Goal: Information Seeking & Learning: Learn about a topic

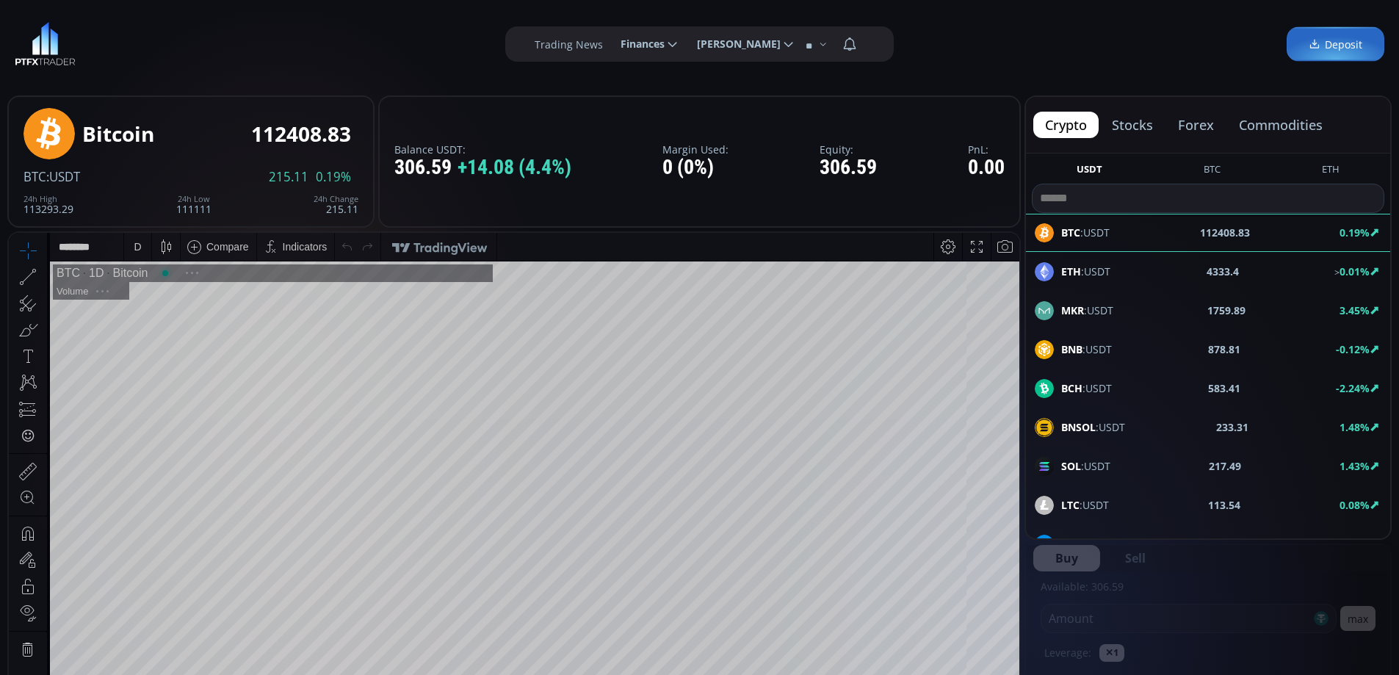
scroll to position [204, 0]
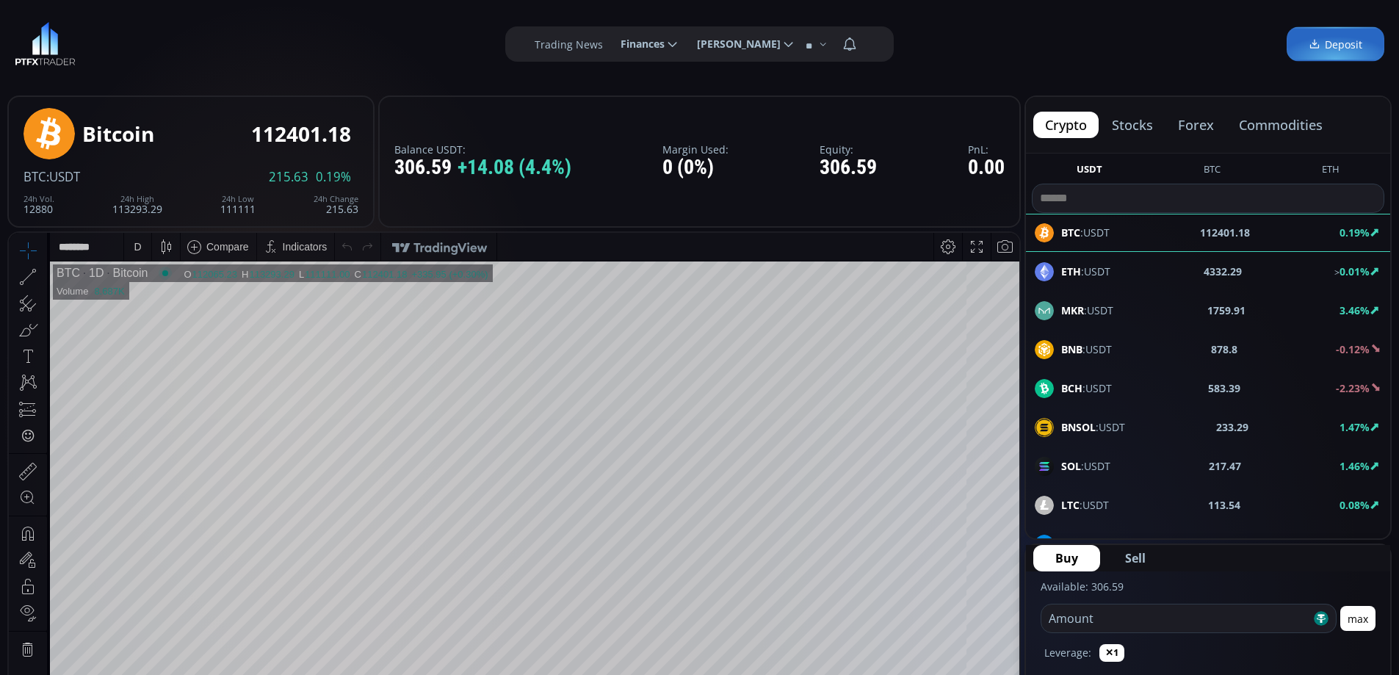
click at [1281, 126] on button "commodities" at bounding box center [1280, 125] width 107 height 26
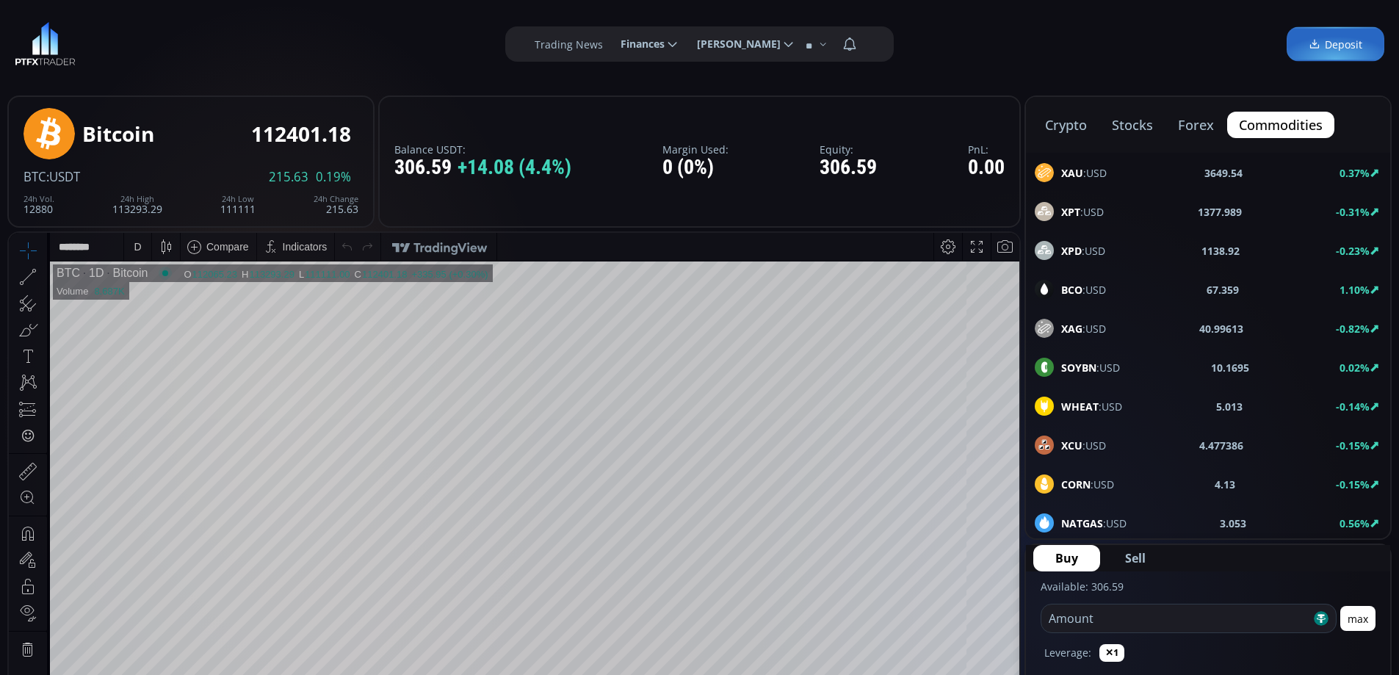
click at [1097, 174] on span "XAU :USD" at bounding box center [1084, 172] width 46 height 15
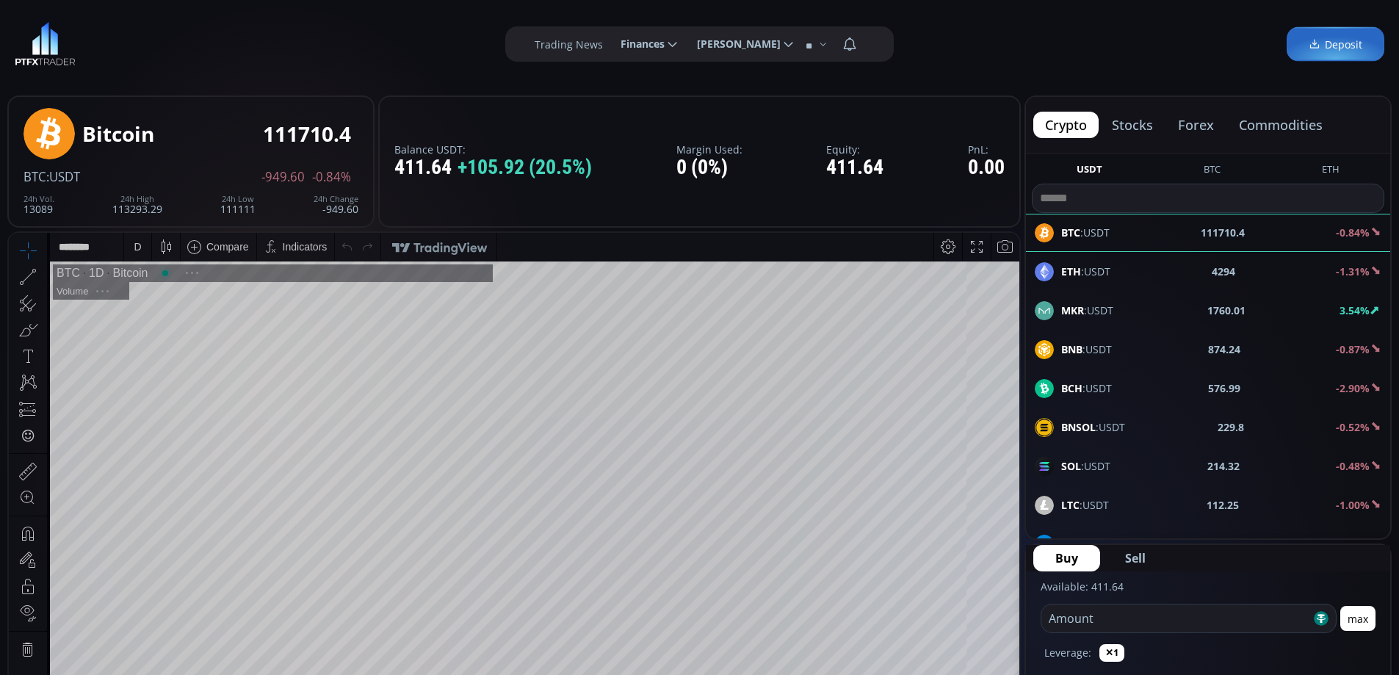
scroll to position [204, 0]
click at [1185, 123] on button "forex" at bounding box center [1195, 125] width 59 height 26
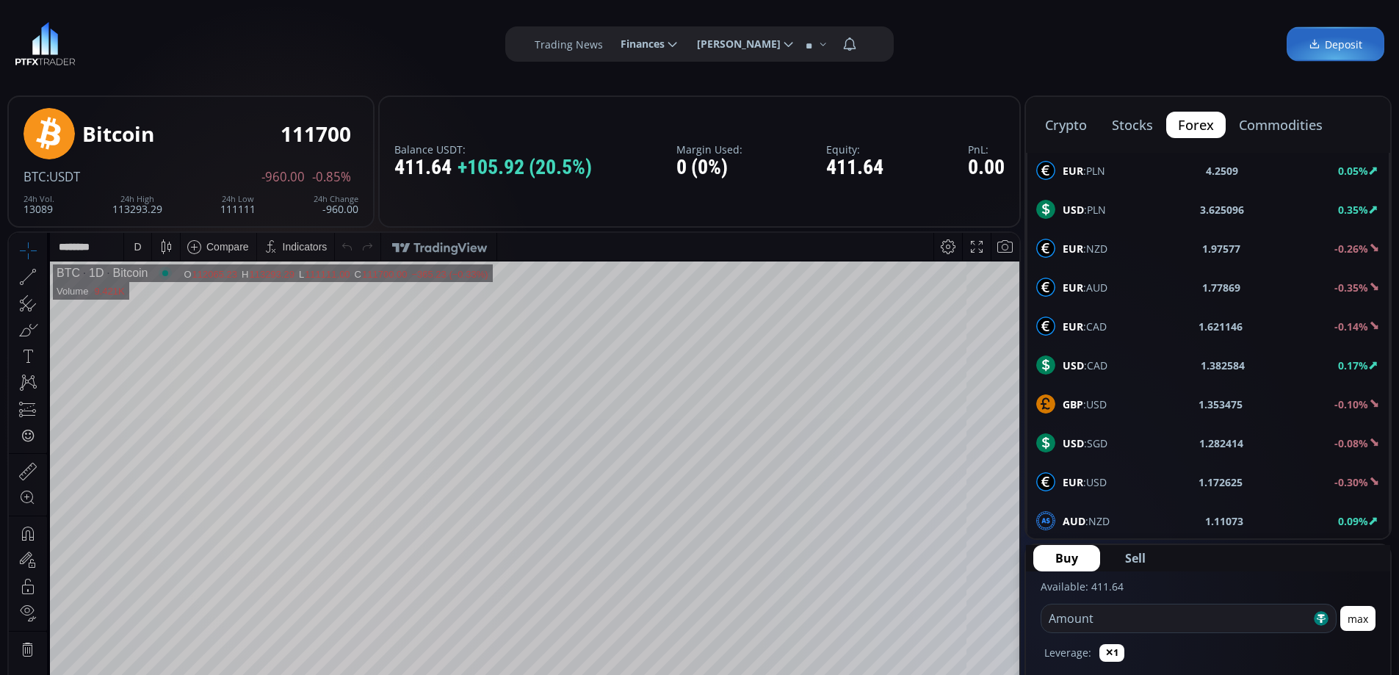
scroll to position [786, 0]
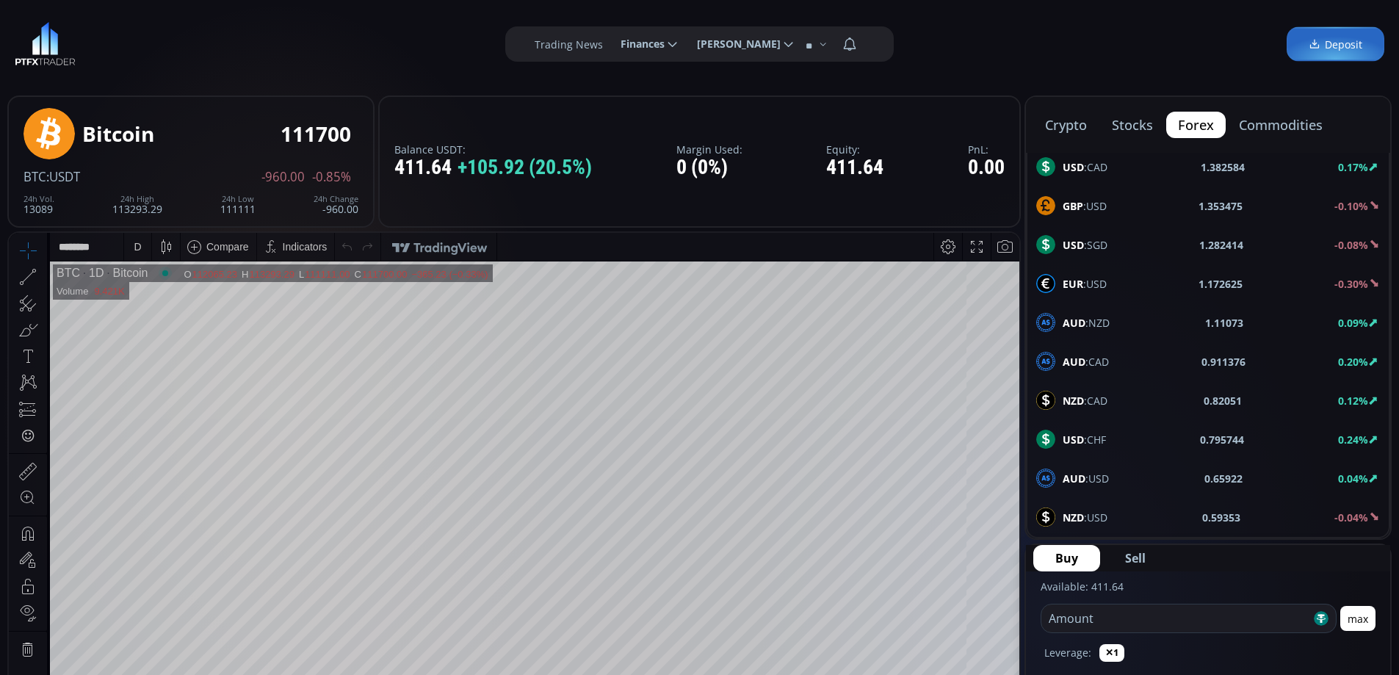
click at [1109, 438] on div "USD :CHF 0.795744 0.24%" at bounding box center [1208, 439] width 344 height 19
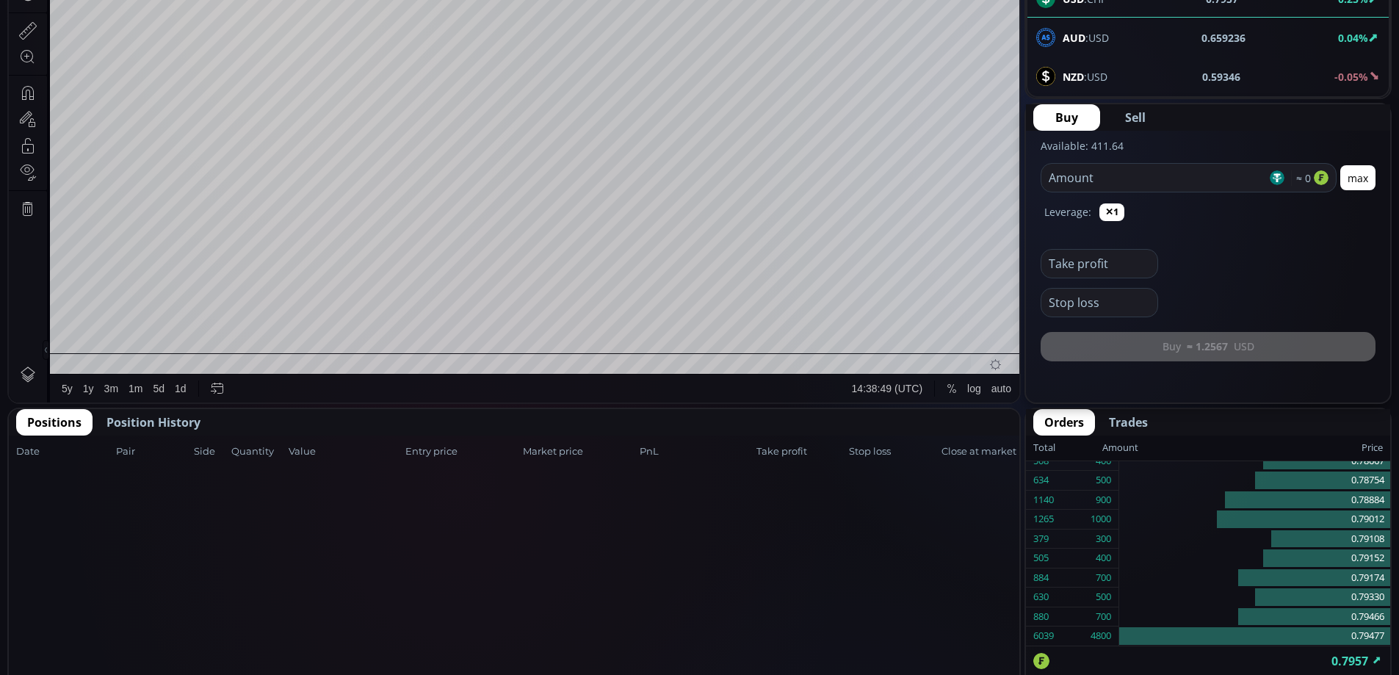
scroll to position [220, 0]
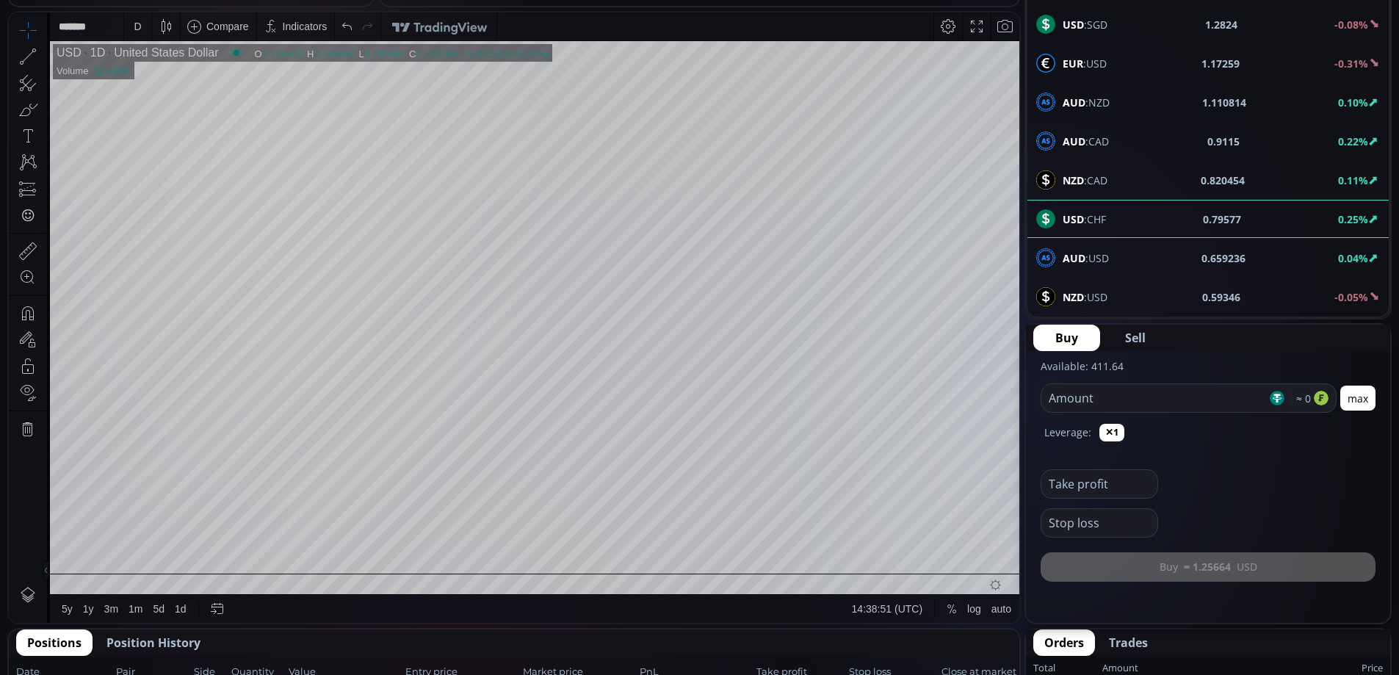
drag, startPoint x: 1106, startPoint y: 292, endPoint x: 1142, endPoint y: 301, distance: 37.1
click at [1107, 292] on span "NZD :USD" at bounding box center [1085, 296] width 45 height 15
click at [133, 32] on div "D" at bounding box center [137, 26] width 12 height 28
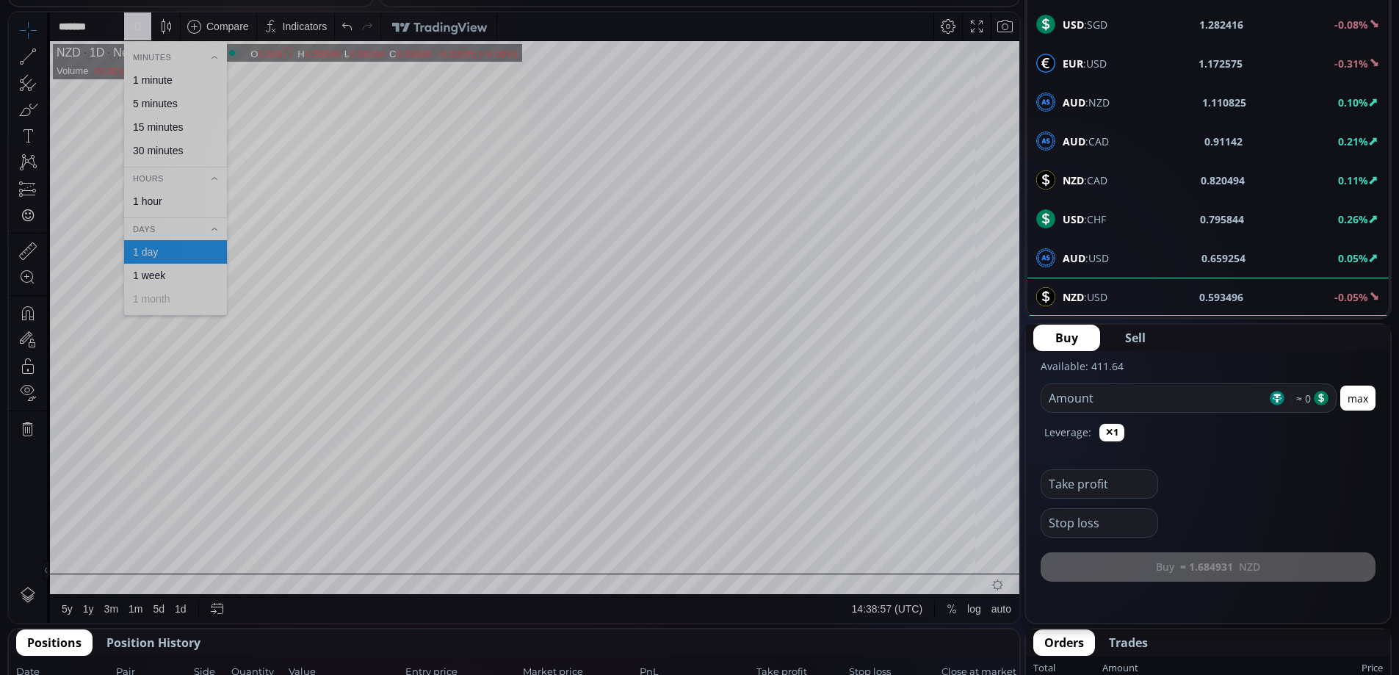
click at [159, 203] on div "1 hour" at bounding box center [147, 201] width 29 height 12
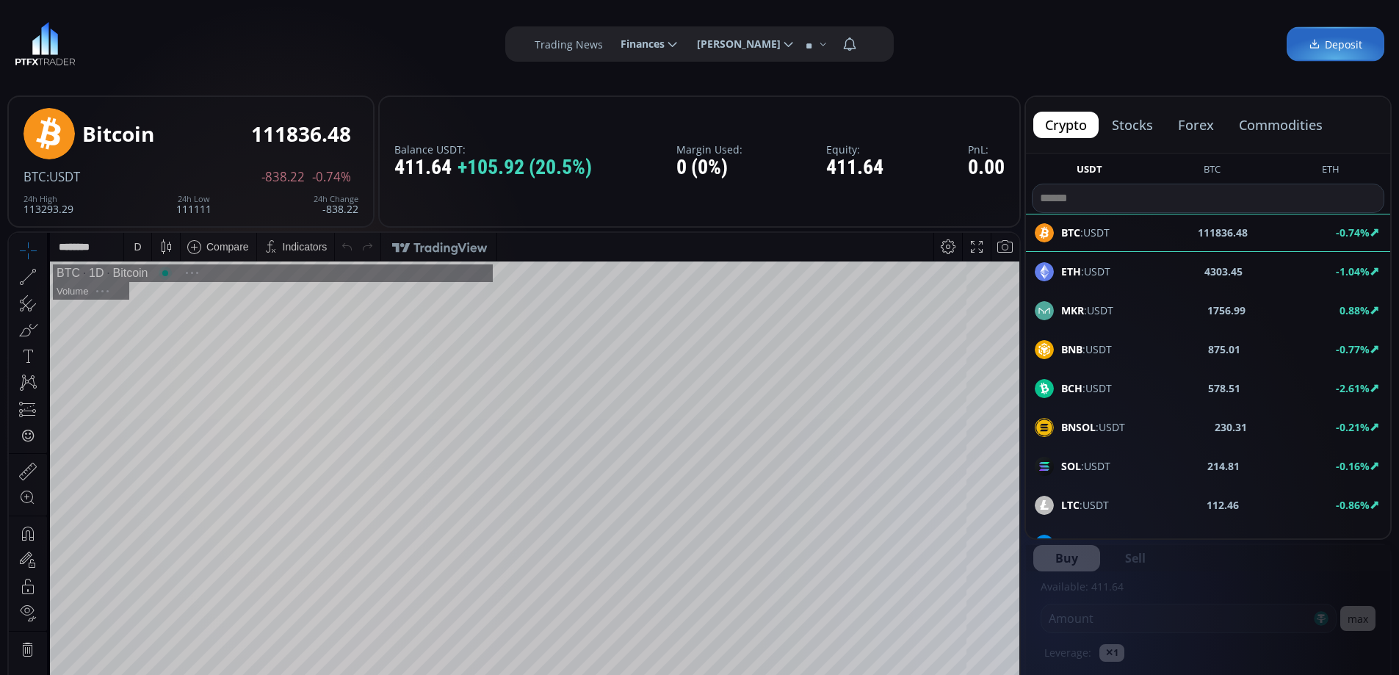
scroll to position [204, 0]
click at [1142, 124] on button "stocks" at bounding box center [1132, 125] width 65 height 26
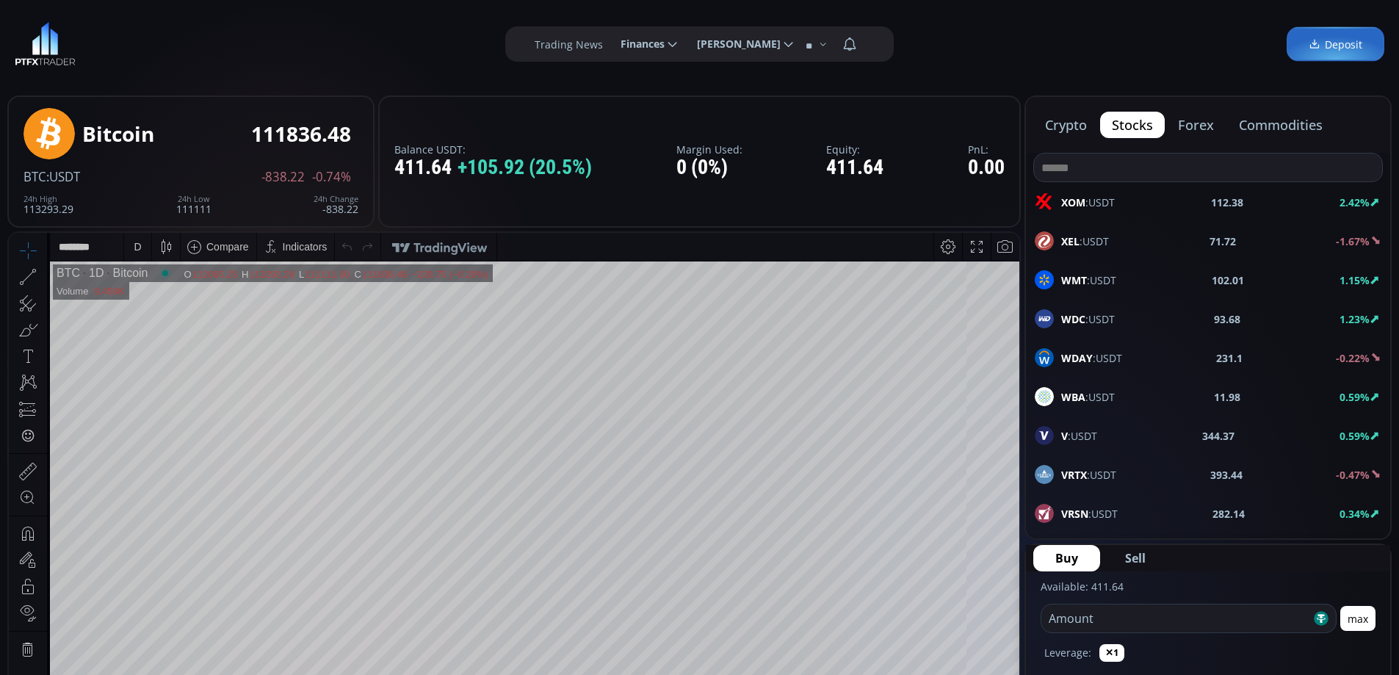
scroll to position [73, 0]
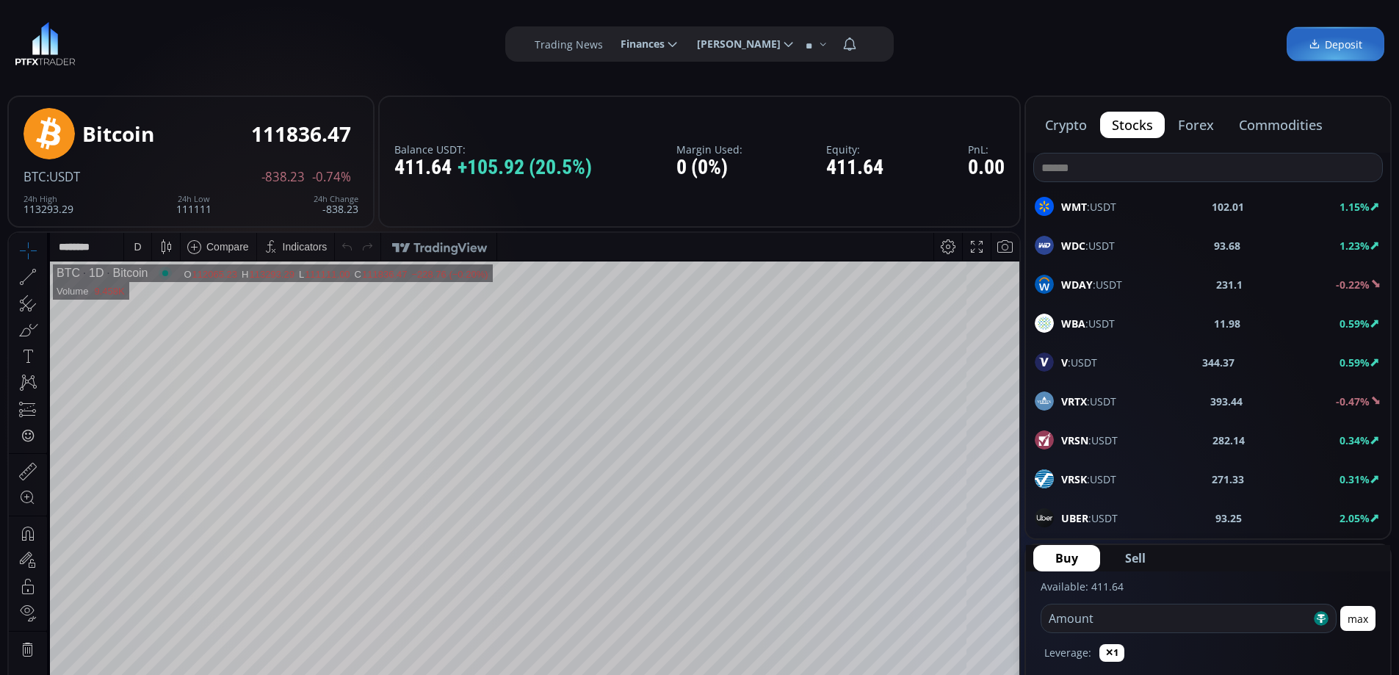
click at [1130, 168] on input at bounding box center [1208, 168] width 348 height 28
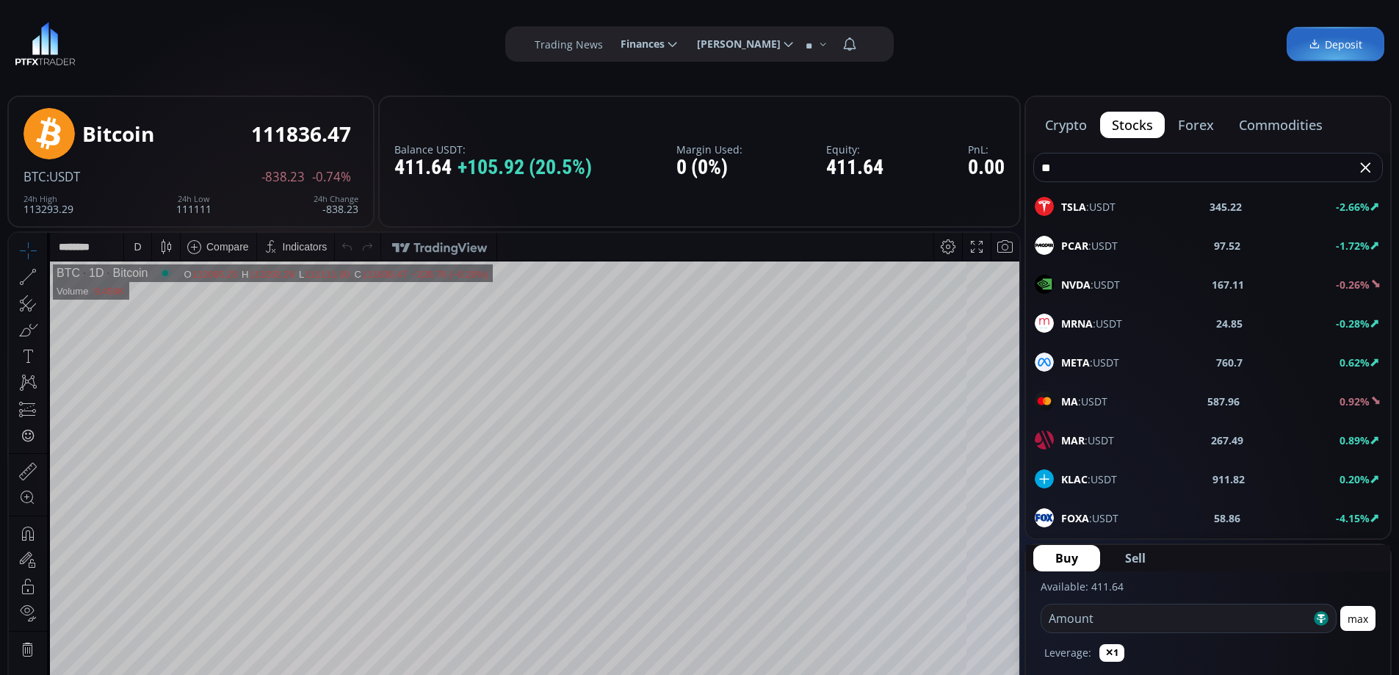
scroll to position [0, 0]
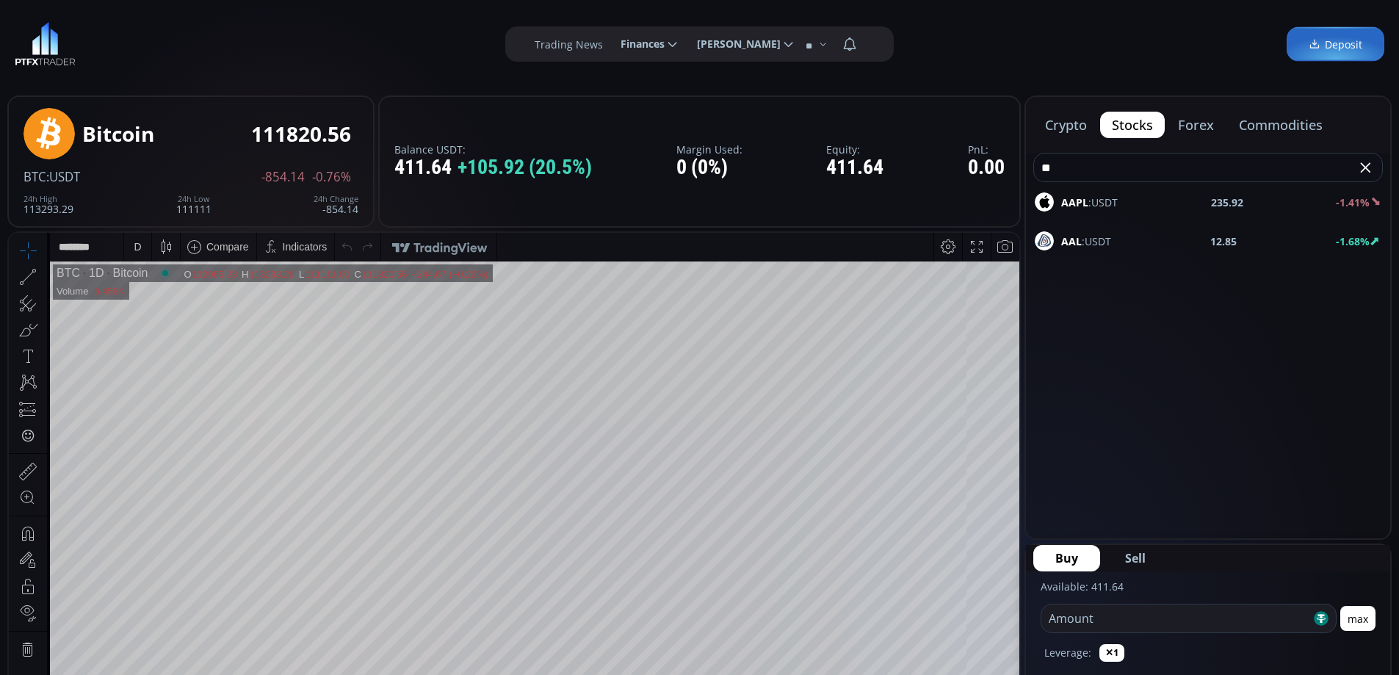
type input "**"
click at [1123, 199] on div "AAPL :USDT 235.92 -1.41%" at bounding box center [1208, 201] width 347 height 19
